Goal: Transaction & Acquisition: Subscribe to service/newsletter

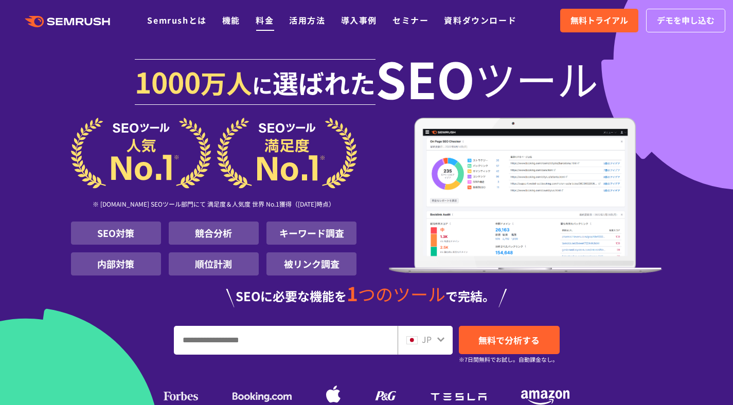
click at [262, 27] on li "料金" at bounding box center [265, 20] width 18 height 13
click at [268, 22] on link "料金" at bounding box center [265, 20] width 18 height 12
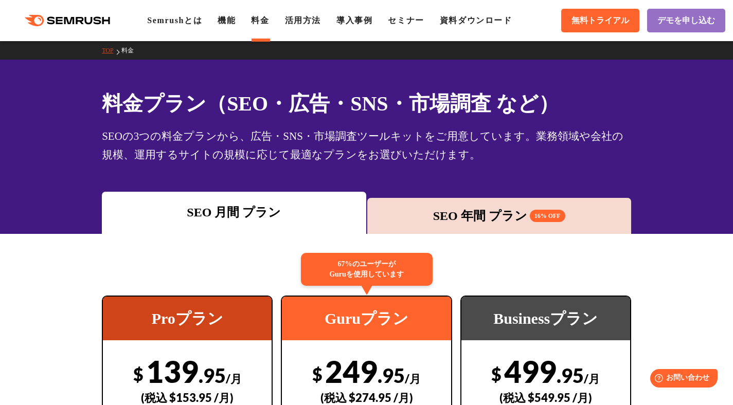
click at [499, 216] on div "SEO 年間 プラン 16% OFF" at bounding box center [499, 216] width 254 height 19
